Goal: Task Accomplishment & Management: Use online tool/utility

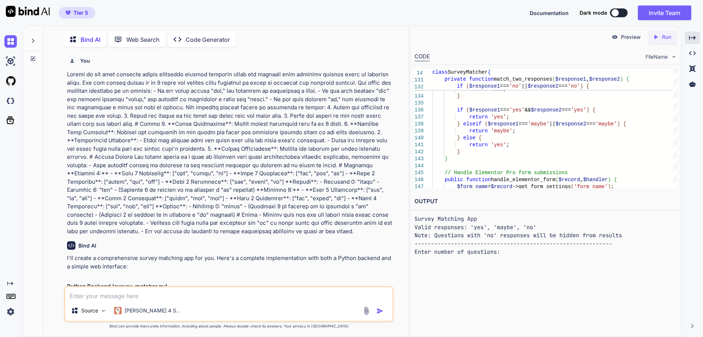
scroll to position [18, 0]
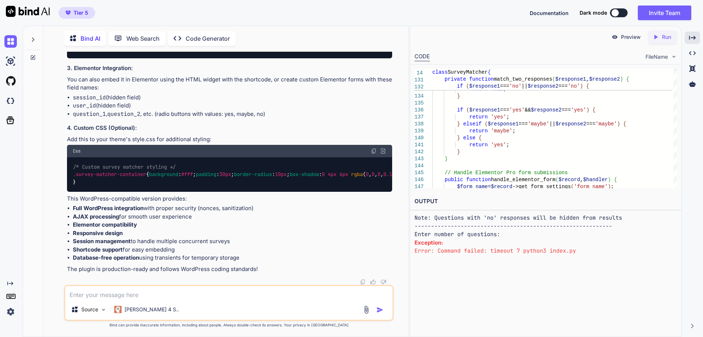
click at [29, 40] on div at bounding box center [33, 37] width 14 height 25
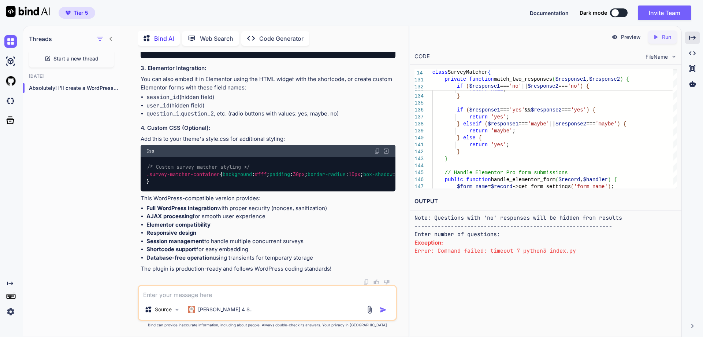
click at [57, 61] on div "Start a new thread" at bounding box center [71, 59] width 85 height 18
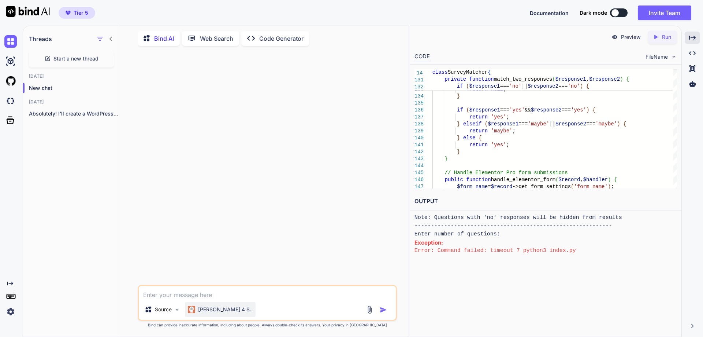
click at [213, 312] on p "[PERSON_NAME] 4 S.." at bounding box center [225, 308] width 55 height 7
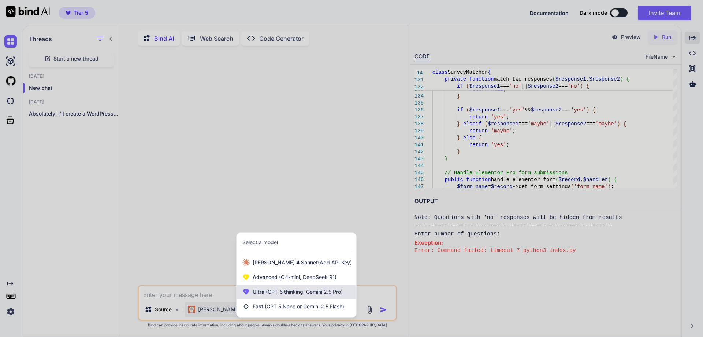
click at [297, 290] on span "(GPT-5 thinking, Gemini 2.5 Pro)" at bounding box center [303, 291] width 78 height 6
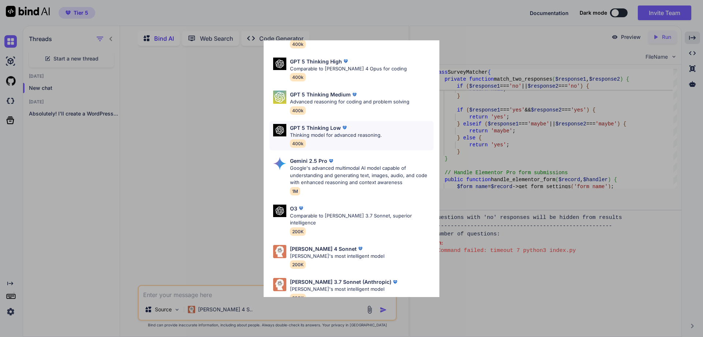
scroll to position [59, 0]
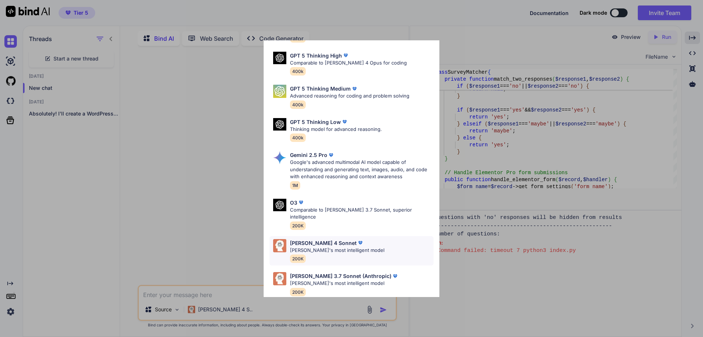
click at [328, 239] on p "[PERSON_NAME] 4 Sonnet" at bounding box center [323, 243] width 67 height 8
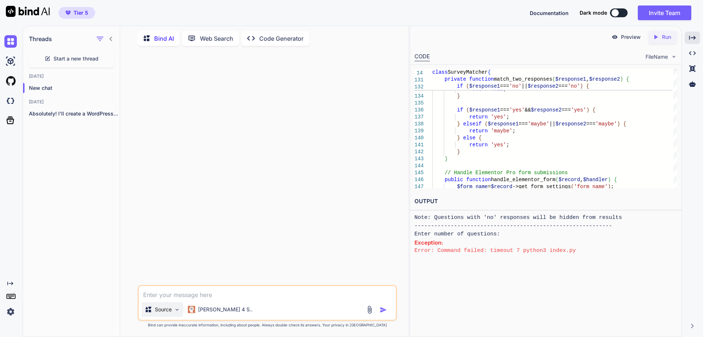
click at [176, 313] on div "Source" at bounding box center [162, 309] width 41 height 15
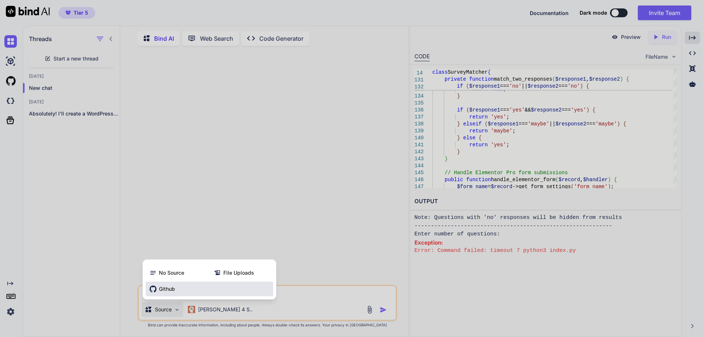
click at [162, 285] on span "Github" at bounding box center [167, 288] width 16 height 7
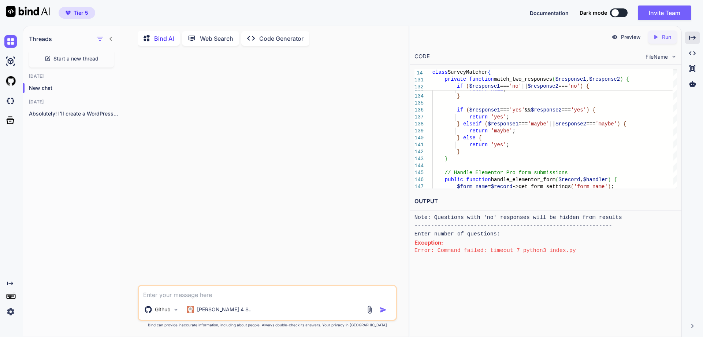
click at [369, 313] on img at bounding box center [370, 309] width 8 height 8
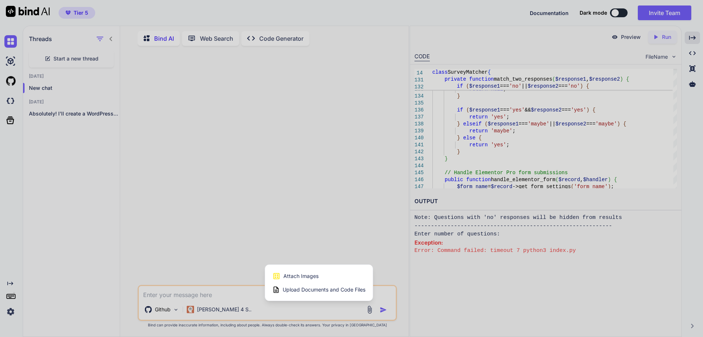
click at [10, 82] on div at bounding box center [351, 168] width 703 height 337
type textarea "x"
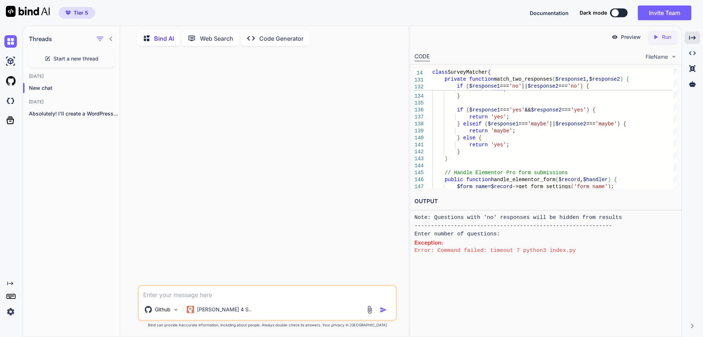
click at [10, 82] on img at bounding box center [10, 81] width 12 height 12
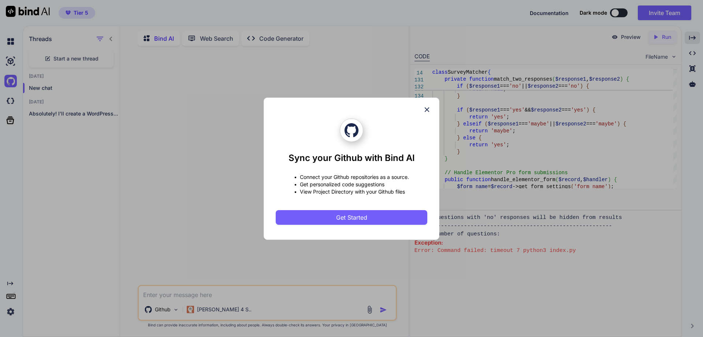
click at [323, 209] on div "Sync your Github with Bind AI • Connect your Github repositories as a source. •…" at bounding box center [352, 171] width 152 height 106
click at [327, 217] on button "Get Started" at bounding box center [352, 217] width 152 height 15
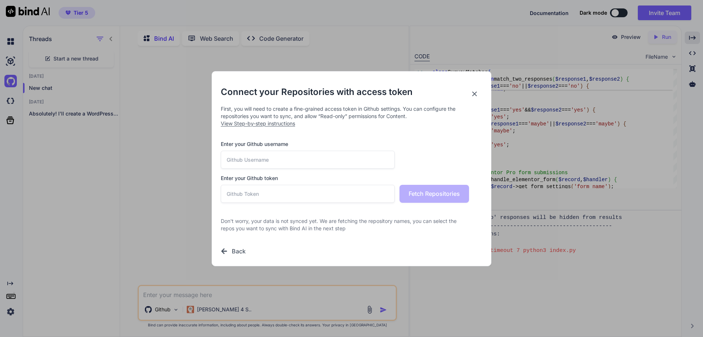
click at [255, 161] on input "text" at bounding box center [308, 160] width 174 height 18
type input "logitrax"
click at [261, 189] on input "text" at bounding box center [308, 194] width 174 height 18
paste input "github_pat_11AKEUJ6Q0tcqa9z8JvYm2_GswdNcFWWbsLqeMgtjkHZpO2X3jgTkMcyr3SQgi4Hoc37…"
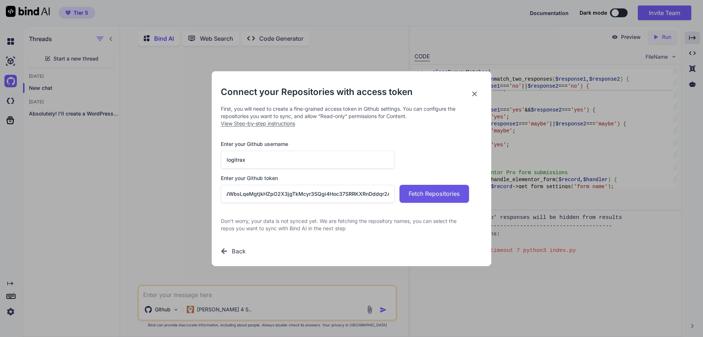
type input "github_pat_11AKEUJ6Q0tcqa9z8JvYm2_GswdNcFWWbsLqeMgtjkHZpO2X3jgTkMcyr3SQgi4Hoc37…"
click at [435, 194] on span "Fetch Repositories" at bounding box center [434, 193] width 51 height 9
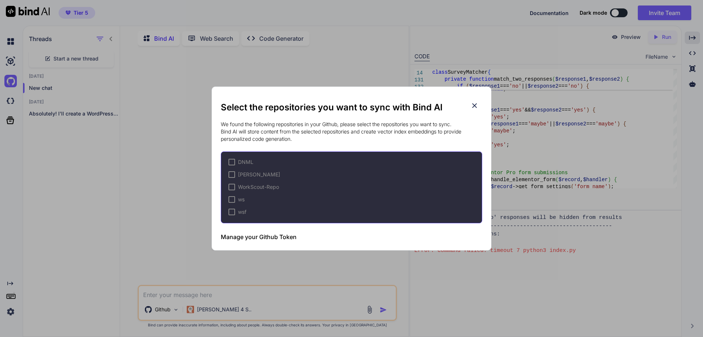
click at [234, 175] on div at bounding box center [232, 174] width 7 height 7
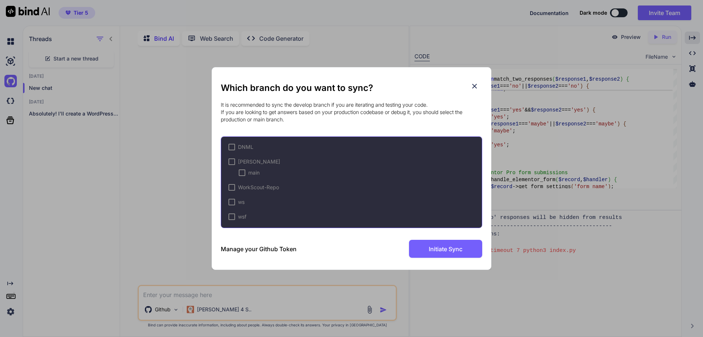
click at [231, 163] on div at bounding box center [232, 161] width 7 height 7
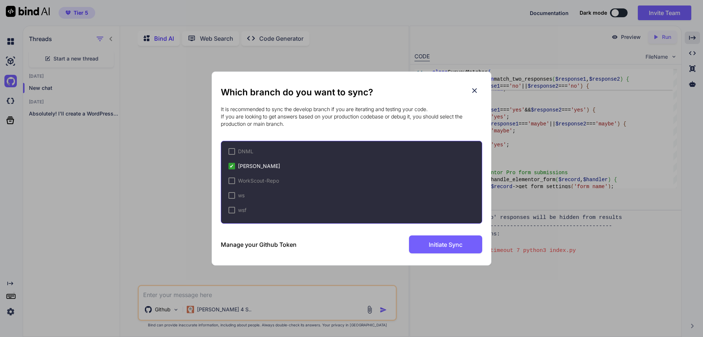
click at [475, 90] on icon at bounding box center [474, 90] width 5 height 5
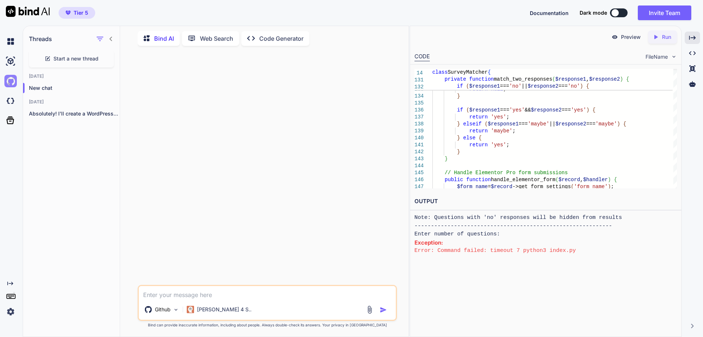
click at [10, 82] on img at bounding box center [10, 81] width 12 height 12
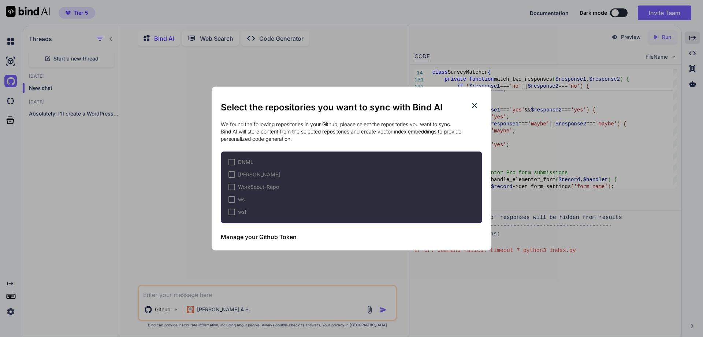
click at [231, 174] on div at bounding box center [232, 174] width 7 height 7
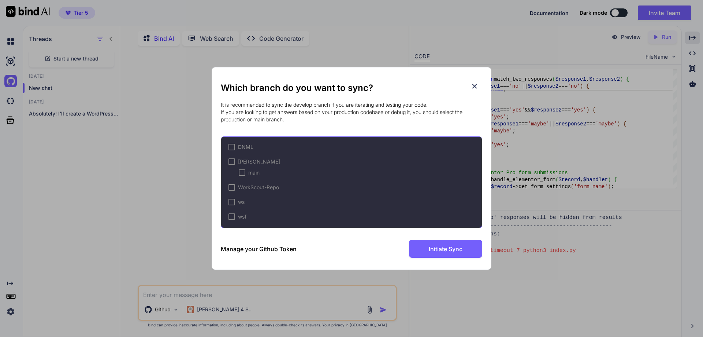
click at [243, 173] on div at bounding box center [242, 172] width 7 height 7
click at [444, 246] on span "Initiate Sync" at bounding box center [446, 248] width 34 height 9
